Goal: Information Seeking & Learning: Learn about a topic

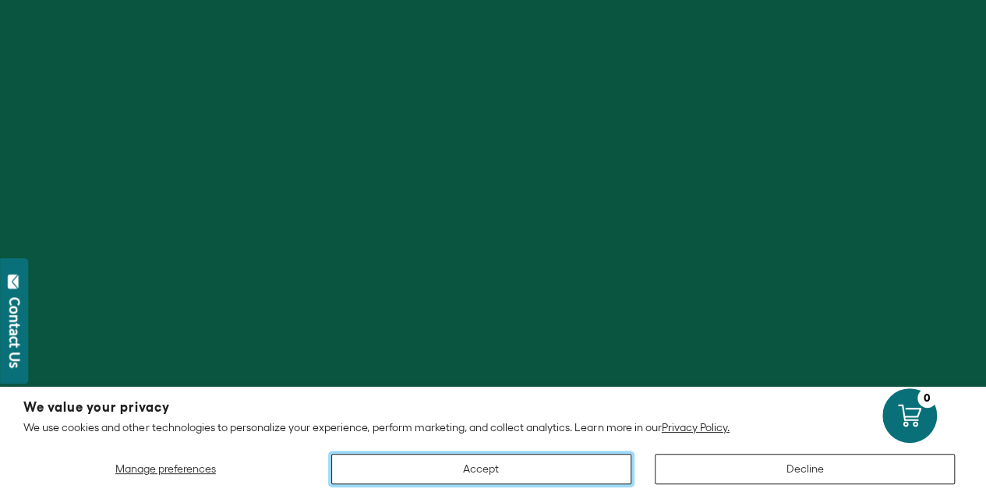
click at [496, 472] on button "Accept" at bounding box center [481, 469] width 300 height 30
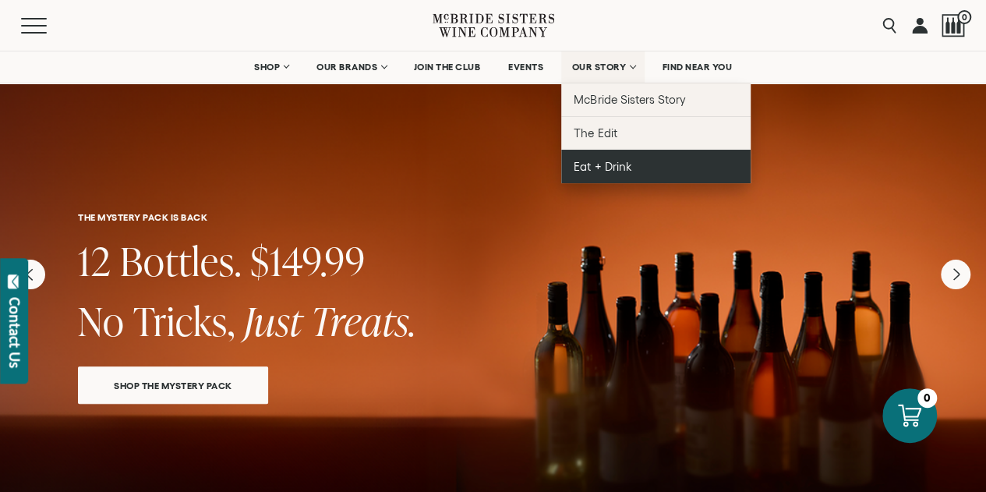
click at [593, 175] on link "Eat + Drink" at bounding box center [655, 167] width 189 height 34
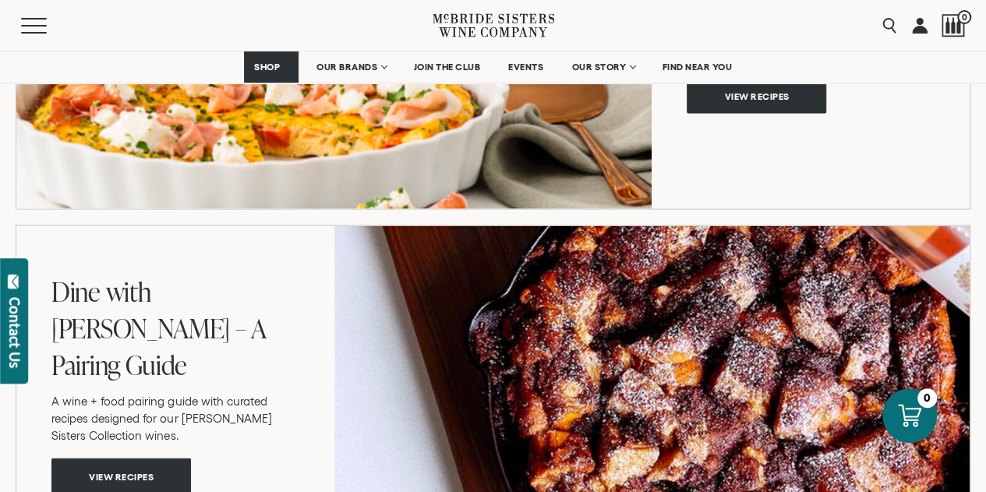
scroll to position [2208, 0]
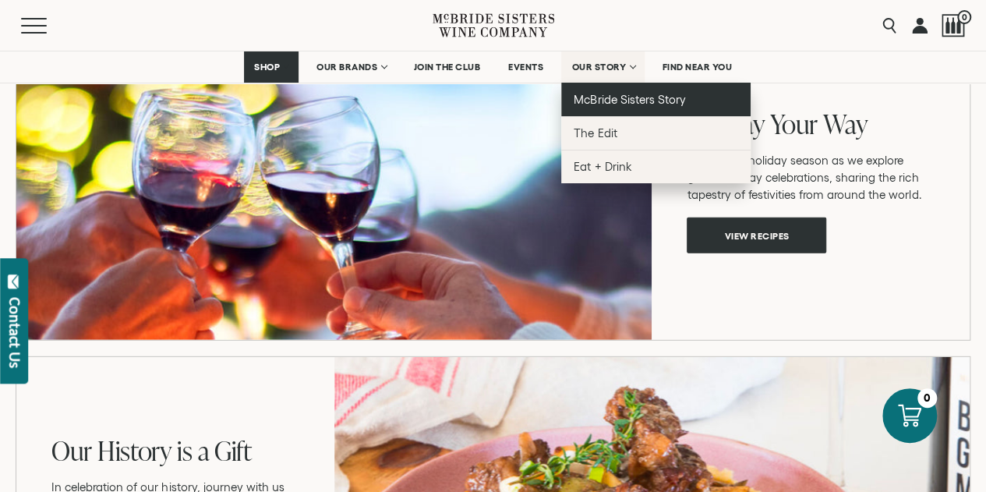
click at [621, 93] on span "McBride Sisters Story" at bounding box center [630, 99] width 112 height 13
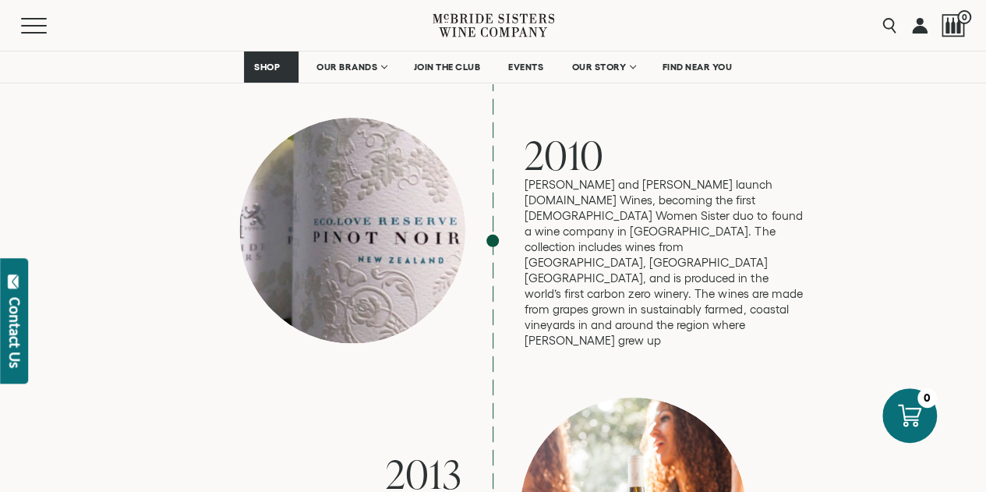
scroll to position [2077, 0]
